Goal: Navigation & Orientation: Understand site structure

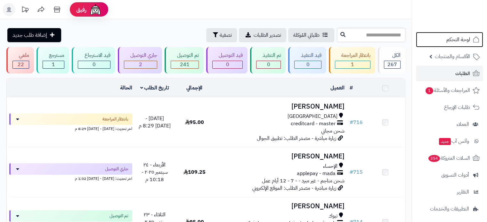
click at [471, 40] on link "لوحة التحكم" at bounding box center [449, 39] width 67 height 15
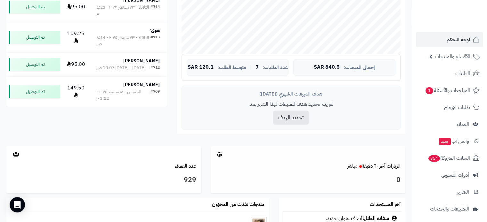
scroll to position [288, 0]
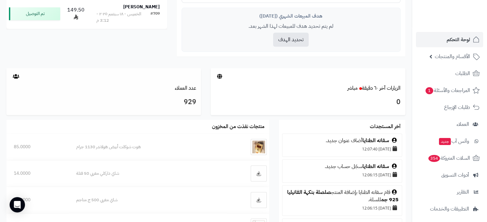
click at [120, 91] on div "عدد العملاء" at bounding box center [103, 88] width 194 height 7
click at [196, 84] on link "عدد العملاء" at bounding box center [185, 88] width 21 height 8
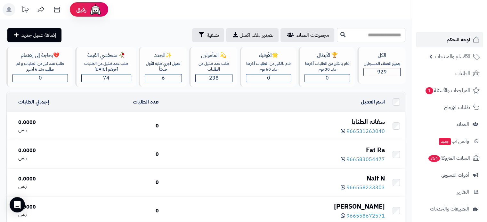
click at [459, 47] on link "لوحة التحكم" at bounding box center [449, 39] width 67 height 15
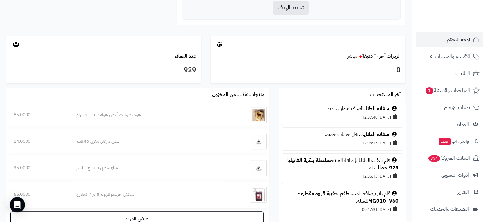
scroll to position [32, 0]
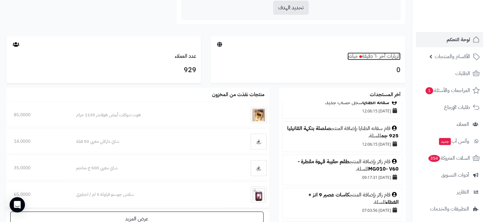
click at [361, 56] on link "الزيارات آخر ٦٠ دقيقة مباشر" at bounding box center [373, 56] width 53 height 8
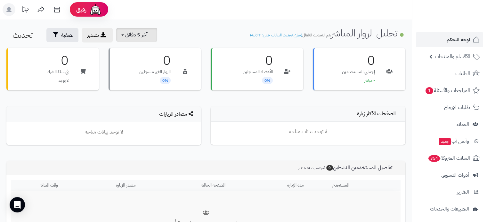
click at [125, 36] on span "آخر 5 دقائق" at bounding box center [136, 35] width 22 height 8
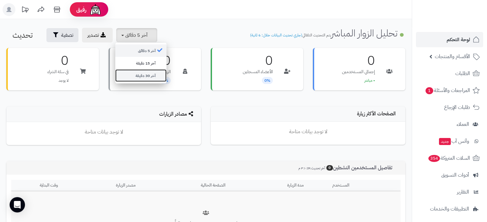
click at [145, 78] on link "آخر 30 دقيقة" at bounding box center [140, 75] width 51 height 12
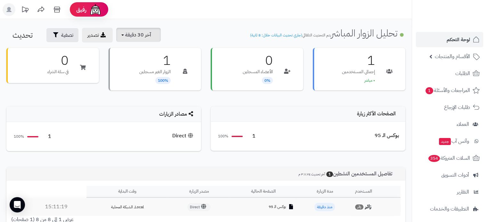
click at [128, 28] on button "آخر 30 دقيقة" at bounding box center [138, 35] width 44 height 14
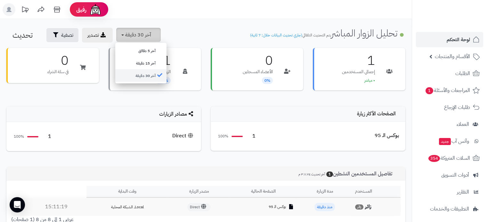
click at [145, 34] on span "آخر 30 دقيقة" at bounding box center [138, 35] width 26 height 8
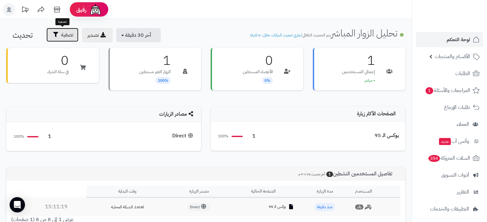
click at [62, 31] on span "تصفية" at bounding box center [67, 35] width 12 height 8
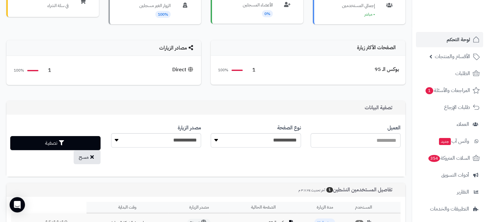
scroll to position [32, 0]
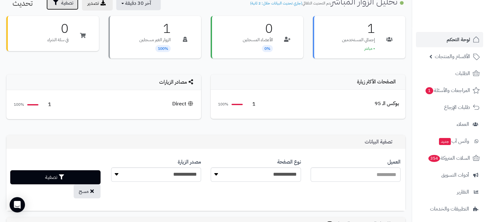
click at [74, 6] on button "تصفية" at bounding box center [62, 3] width 32 height 14
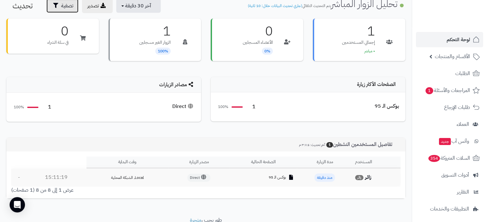
scroll to position [0, 0]
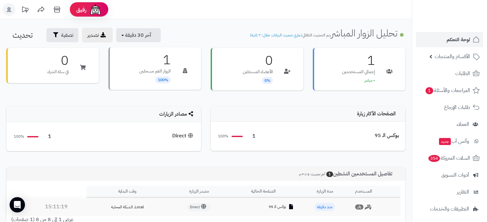
drag, startPoint x: 187, startPoint y: 67, endPoint x: 182, endPoint y: 69, distance: 4.7
click at [182, 69] on div at bounding box center [184, 68] width 19 height 18
click at [172, 67] on div "1 الزوار الغير مسجلين 100%" at bounding box center [154, 68] width 92 height 43
click at [160, 90] on div "1 الزوار الغير مسجلين 100%" at bounding box center [155, 72] width 102 height 49
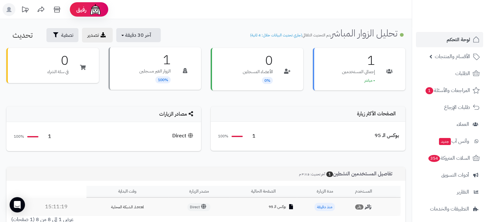
click at [186, 72] on icon at bounding box center [185, 70] width 4 height 5
click at [148, 36] on span "آخر 30 دقيقة" at bounding box center [138, 35] width 26 height 8
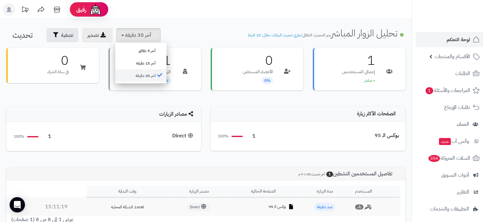
click at [147, 75] on link "آخر 30 دقيقة" at bounding box center [140, 75] width 51 height 12
click at [127, 27] on div "**********" at bounding box center [205, 132] width 411 height 227
click at [142, 33] on span "آخر 30 دقيقة" at bounding box center [138, 35] width 26 height 8
click at [152, 75] on link "آخر 30 دقيقة" at bounding box center [140, 75] width 51 height 12
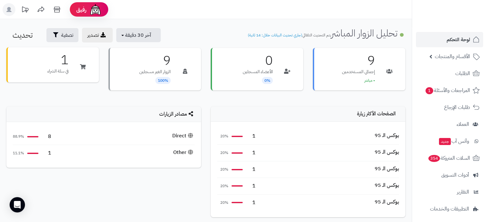
click at [77, 76] on div "1 في سلة الشراء" at bounding box center [52, 64] width 92 height 35
click at [457, 158] on span "السلات المتروكة 354" at bounding box center [448, 158] width 43 height 9
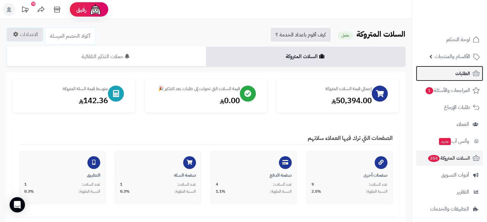
drag, startPoint x: 475, startPoint y: 72, endPoint x: 472, endPoint y: 67, distance: 5.9
click at [475, 72] on icon at bounding box center [476, 74] width 8 height 8
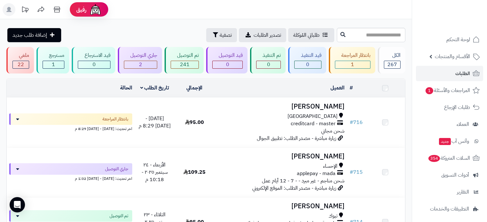
click at [474, 45] on link "لوحة التحكم" at bounding box center [449, 39] width 67 height 15
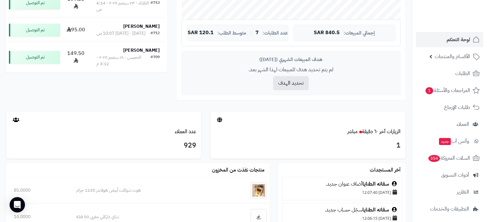
scroll to position [256, 0]
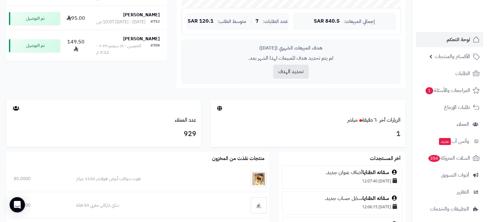
click at [313, 110] on div at bounding box center [307, 108] width 194 height 17
click at [330, 126] on div "1" at bounding box center [307, 135] width 194 height 23
click at [385, 114] on div at bounding box center [307, 108] width 194 height 17
click at [383, 120] on link "الزيارات آخر ٦٠ دقيقة مباشر" at bounding box center [373, 120] width 53 height 8
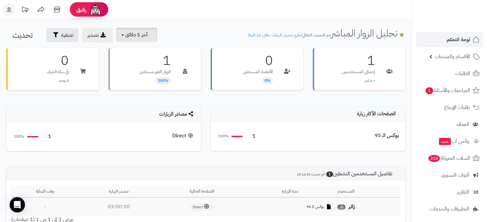
click at [136, 36] on span "آخر 5 دقائق" at bounding box center [136, 35] width 22 height 8
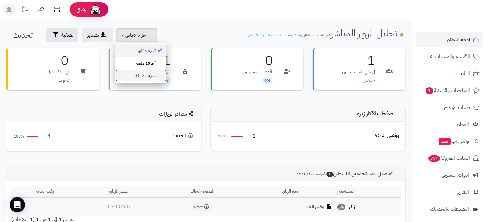
click at [143, 78] on link "آخر 30 دقيقة" at bounding box center [140, 75] width 51 height 12
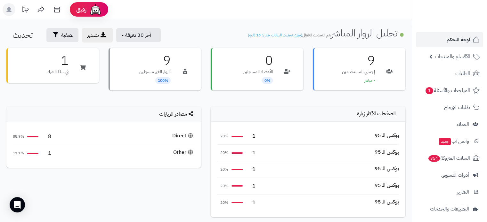
click at [177, 135] on div "Direct" at bounding box center [183, 135] width 22 height 7
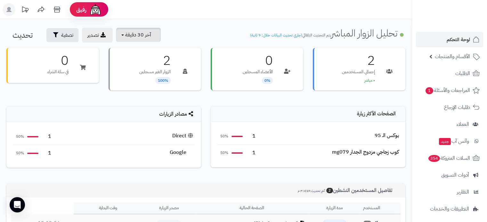
click at [146, 34] on span "آخر 30 دقيقة" at bounding box center [138, 35] width 26 height 8
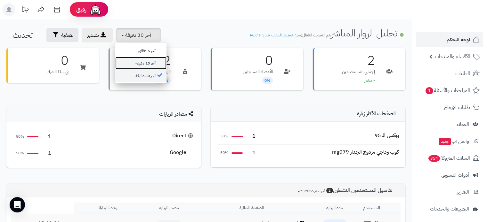
drag, startPoint x: 143, startPoint y: 67, endPoint x: 149, endPoint y: 42, distance: 26.2
click at [143, 67] on link "آخر 15 دقيقة" at bounding box center [140, 63] width 51 height 12
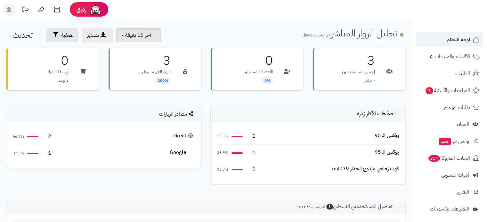
click at [149, 39] on button "آخر 15 دقيقة" at bounding box center [138, 35] width 44 height 14
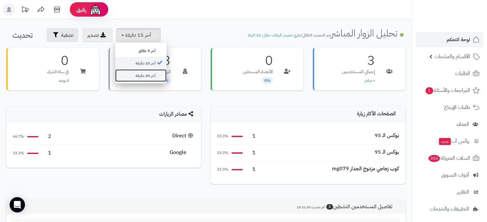
click at [146, 78] on link "آخر 30 دقيقة" at bounding box center [140, 75] width 51 height 12
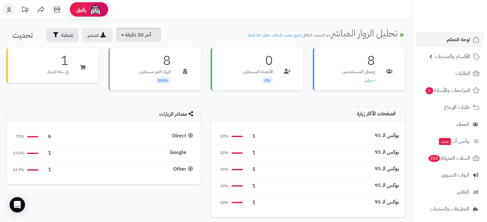
click at [159, 37] on button "آخر 30 دقيقة" at bounding box center [138, 35] width 44 height 14
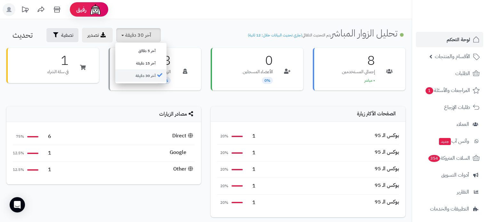
click at [146, 70] on link "آخر 30 دقيقة" at bounding box center [140, 75] width 51 height 12
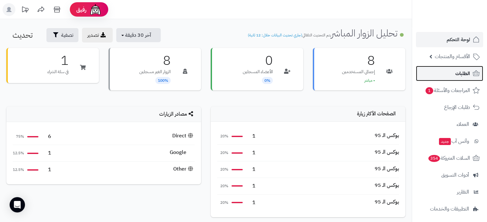
click at [435, 78] on link "الطلبات" at bounding box center [449, 73] width 67 height 15
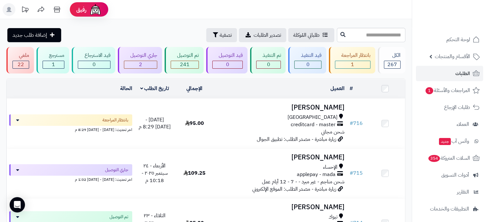
click at [481, 47] on ul "لوحة التحكم الأقسام والمنتجات المنتجات الأقسام الماركات مواصفات المنتجات مواصفا…" at bounding box center [449, 150] width 75 height 236
click at [478, 39] on icon at bounding box center [476, 40] width 8 height 8
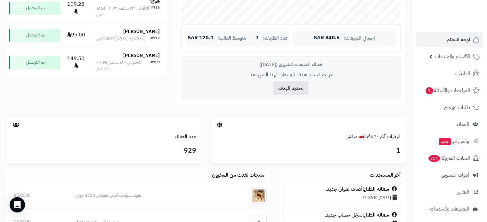
scroll to position [320, 0]
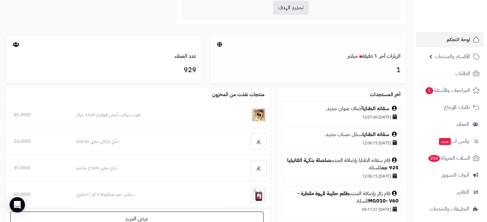
click at [268, 56] on div "الزيارات آخر ٦٠ دقيقة مباشر" at bounding box center [307, 56] width 194 height 7
